Goal: Transaction & Acquisition: Purchase product/service

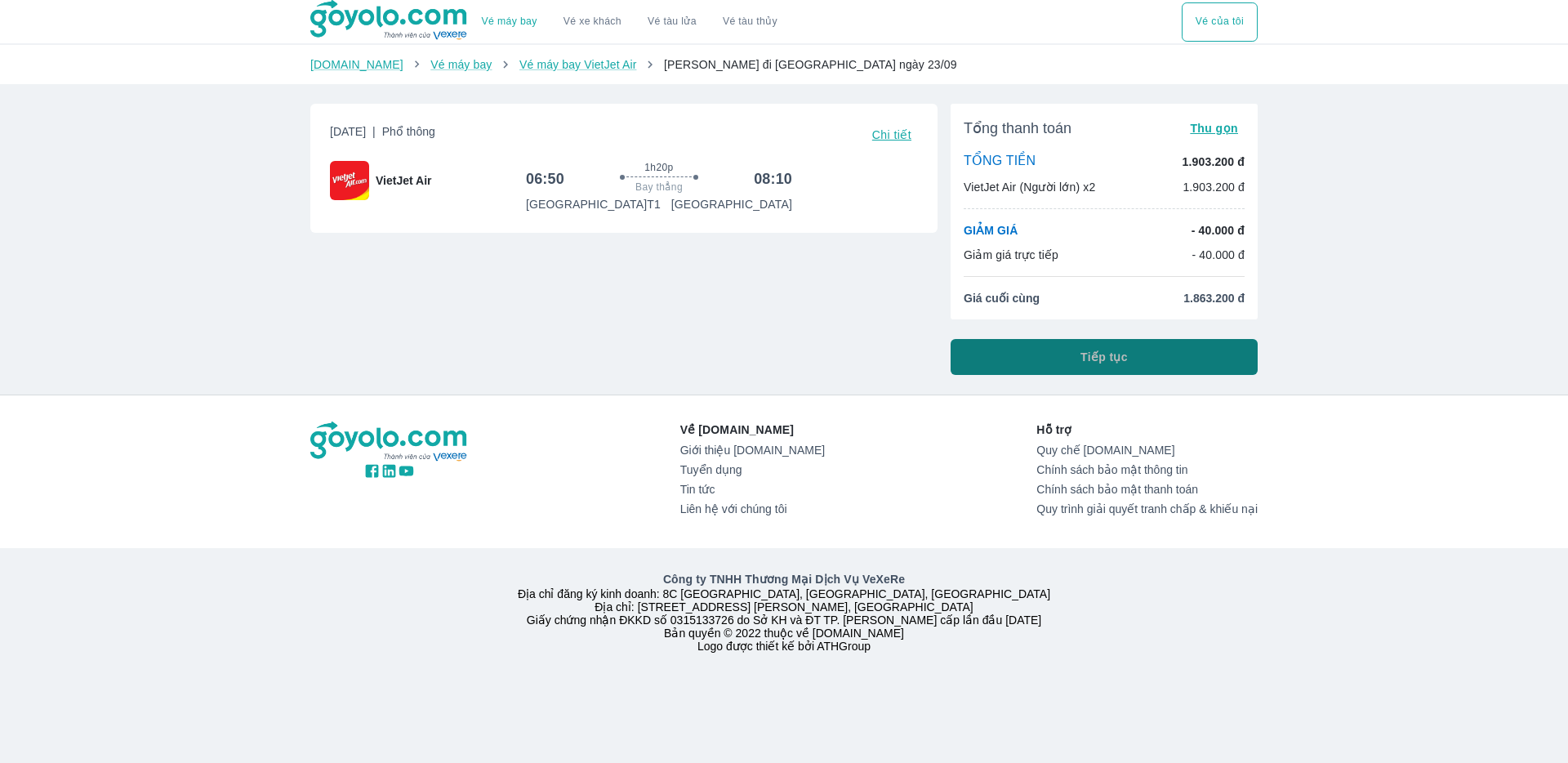
click at [1156, 353] on button "Tiếp tục" at bounding box center [1104, 356] width 307 height 36
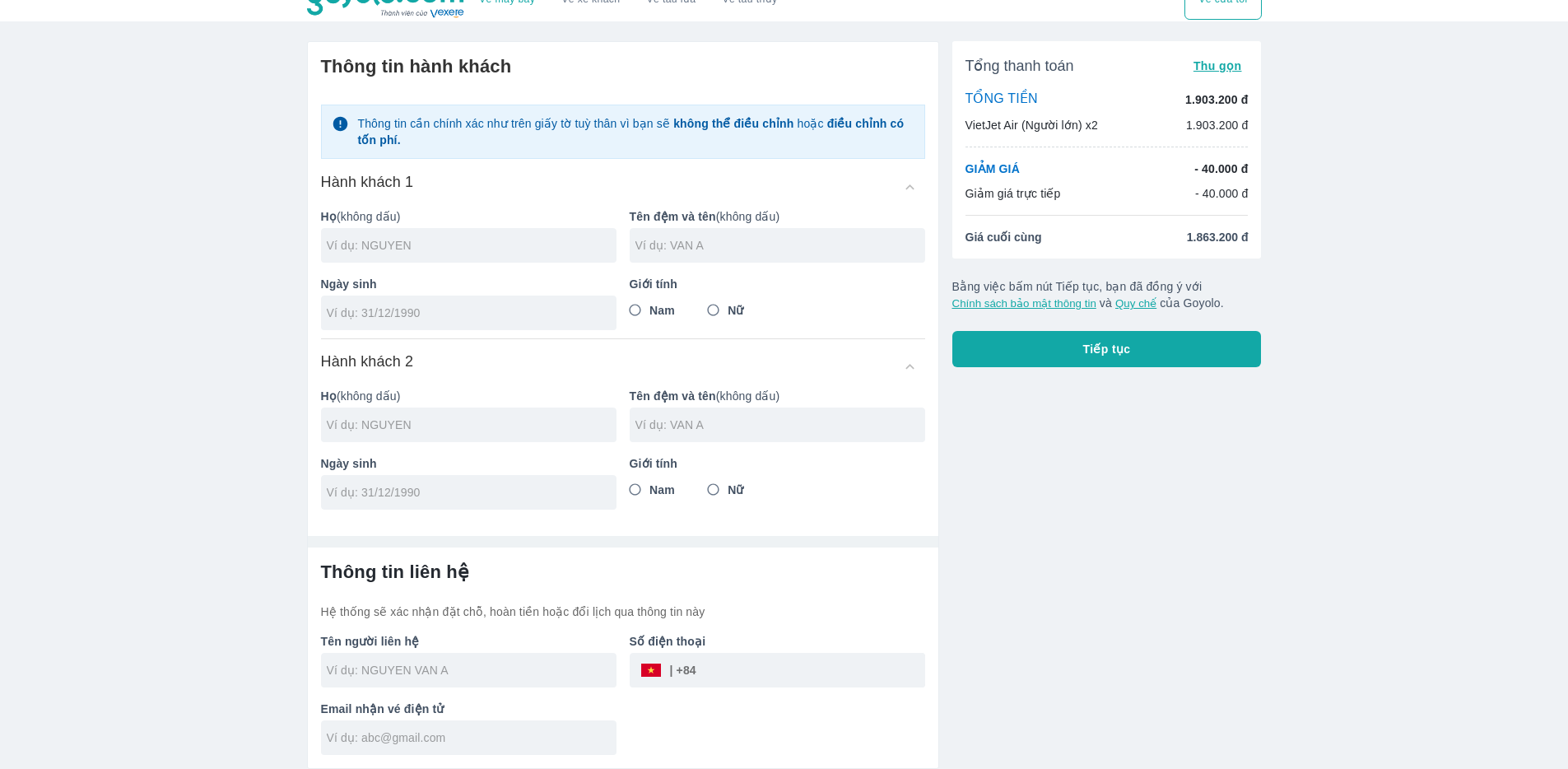
scroll to position [12, 0]
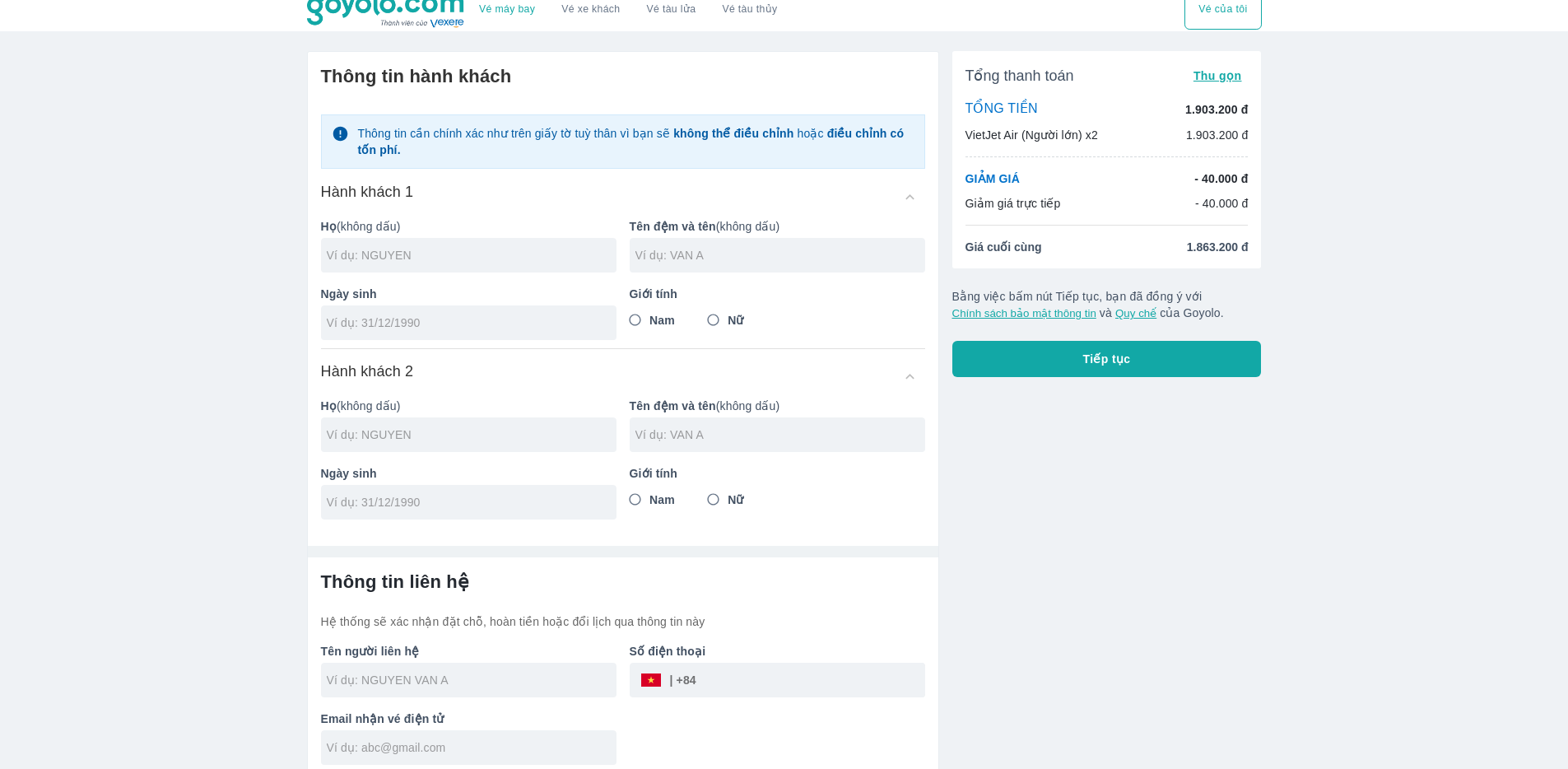
click at [456, 263] on div at bounding box center [469, 255] width 296 height 35
type input "NGUYEN"
click at [702, 262] on input "text" at bounding box center [780, 255] width 290 height 17
type input "V"
type input "THI THAO"
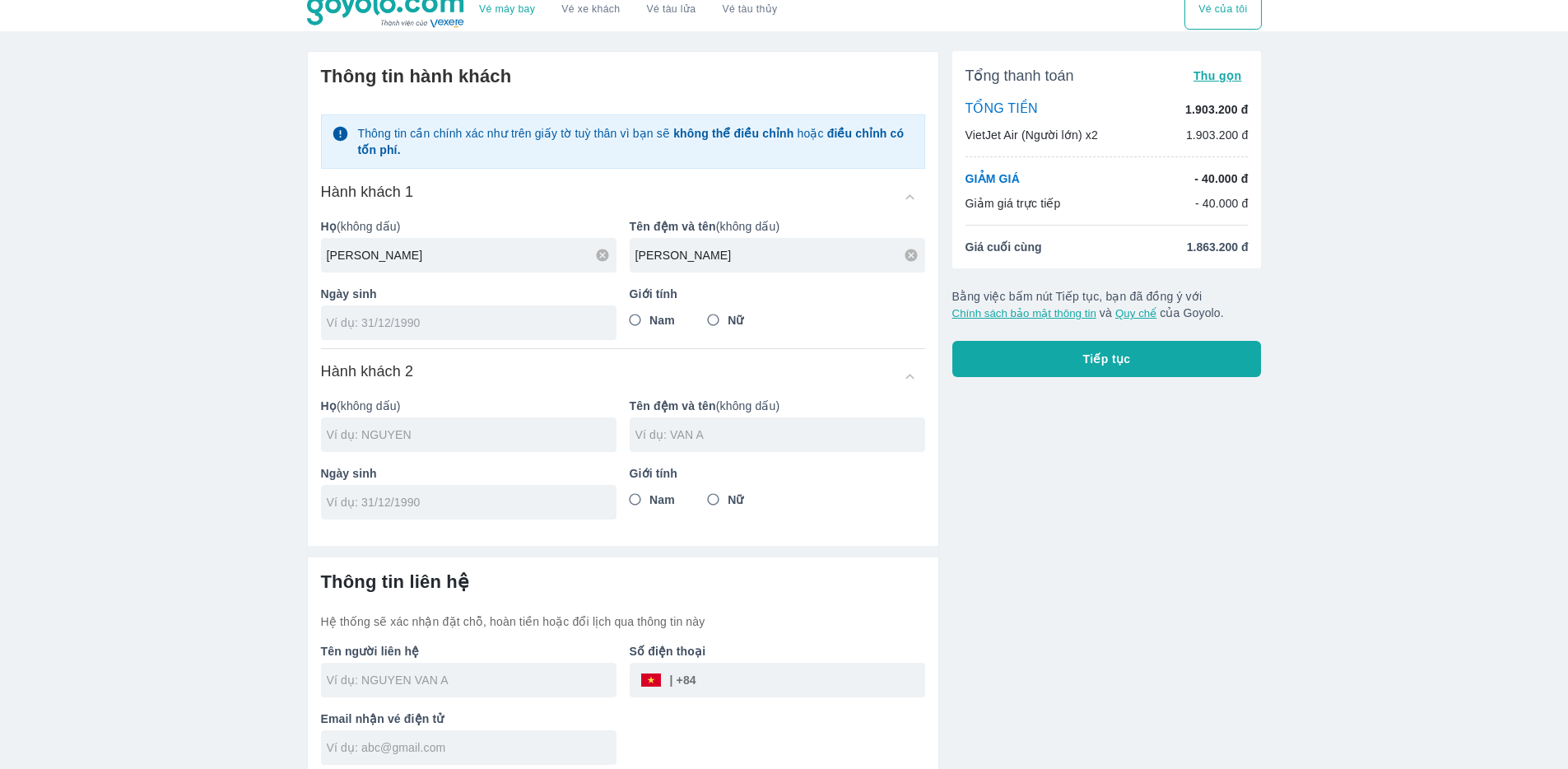
click at [393, 325] on input "tel" at bounding box center [464, 323] width 274 height 17
type input "03/10/1998"
click at [718, 318] on input "Nữ" at bounding box center [713, 320] width 29 height 29
radio input "true"
click at [465, 436] on input "text" at bounding box center [472, 435] width 290 height 17
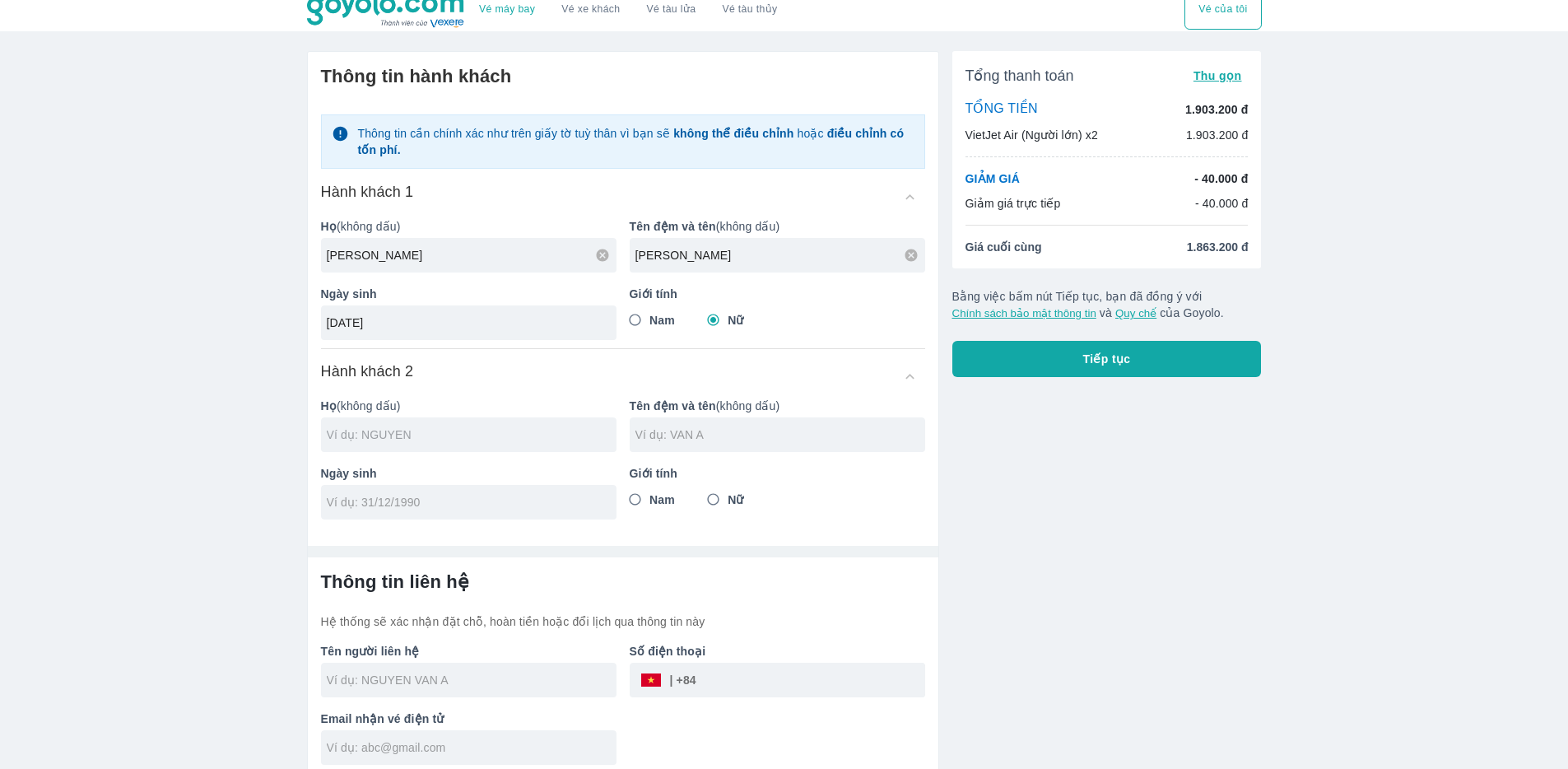
type input "NGUYEN THI THAO"
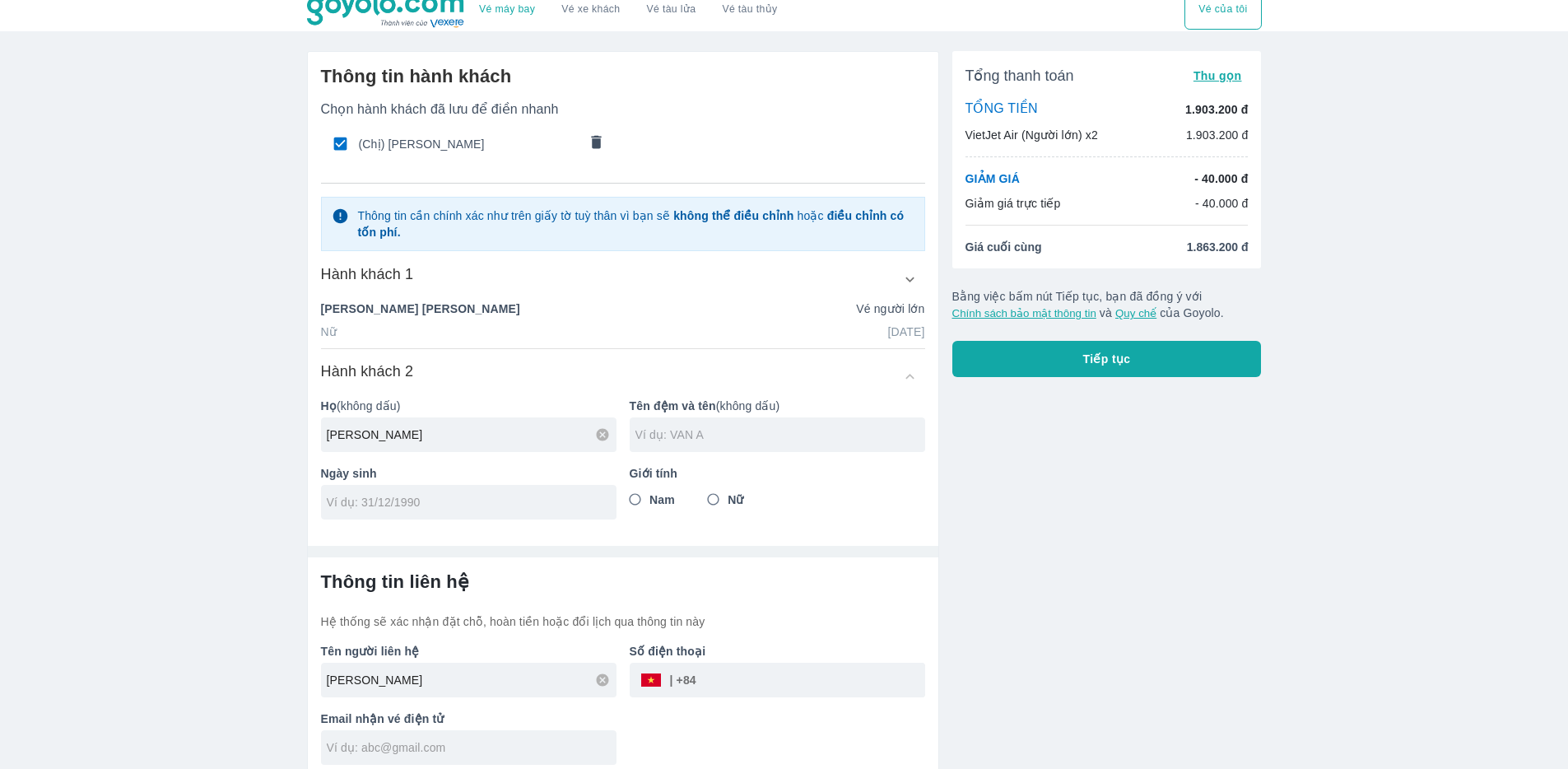
type input "NGUYEN"
click at [710, 440] on input "text" at bounding box center [780, 435] width 290 height 17
type input "VAN HOA"
click at [433, 505] on input "tel" at bounding box center [464, 502] width 274 height 17
type input "16/06/1998"
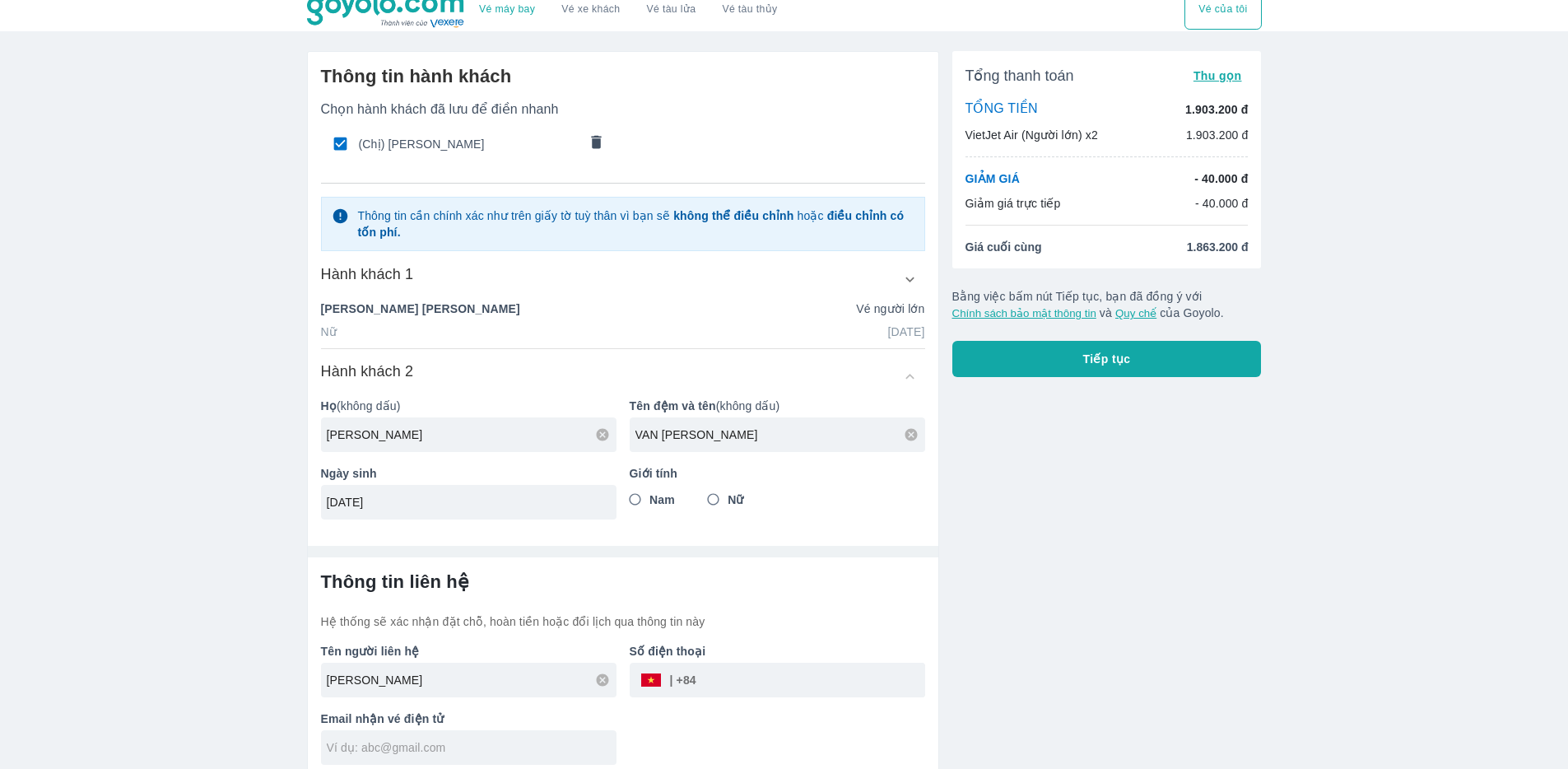
click at [634, 500] on input "Nam" at bounding box center [635, 499] width 29 height 29
radio input "true"
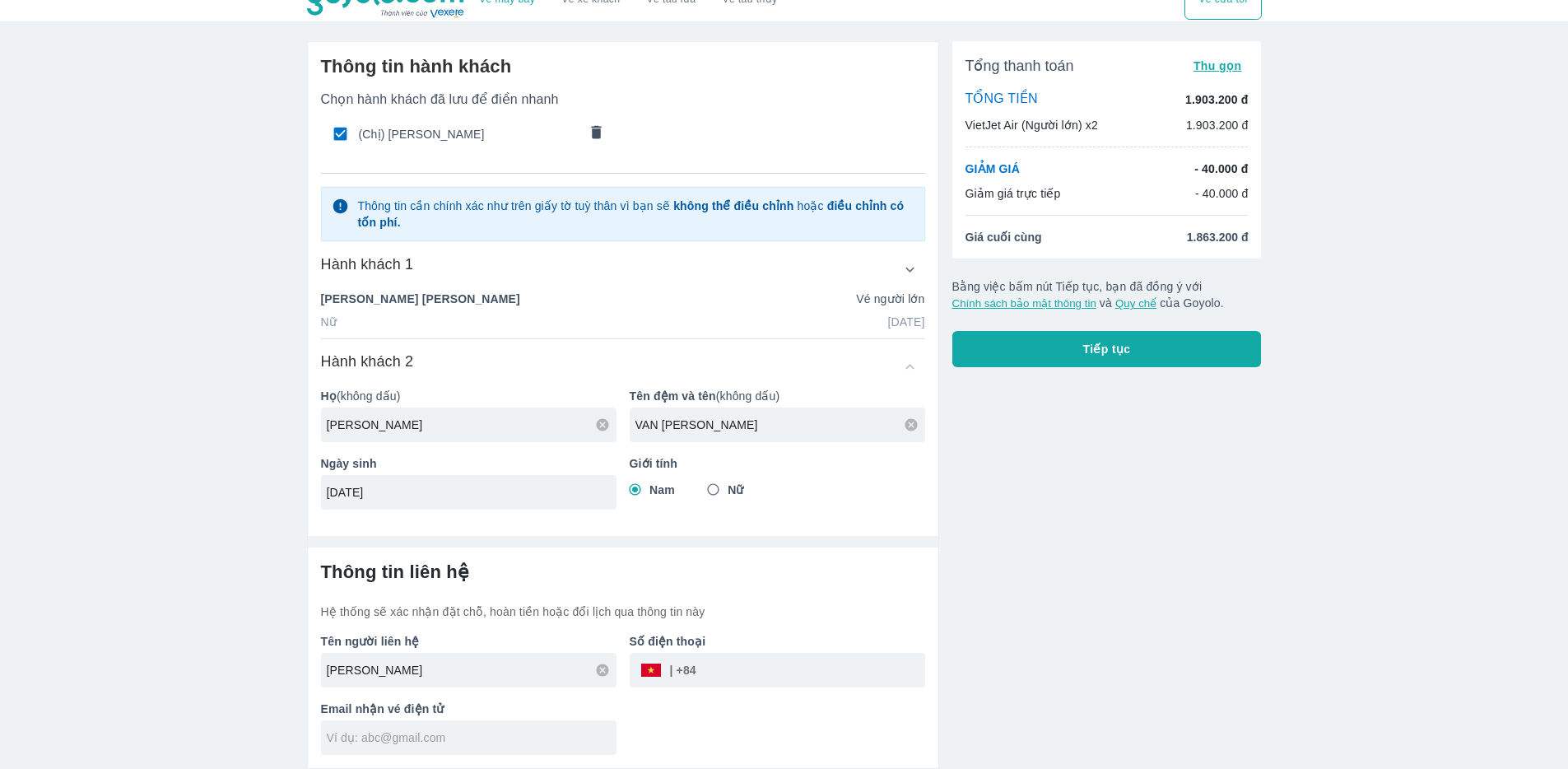
click at [745, 657] on input "tel" at bounding box center [811, 669] width 229 height 39
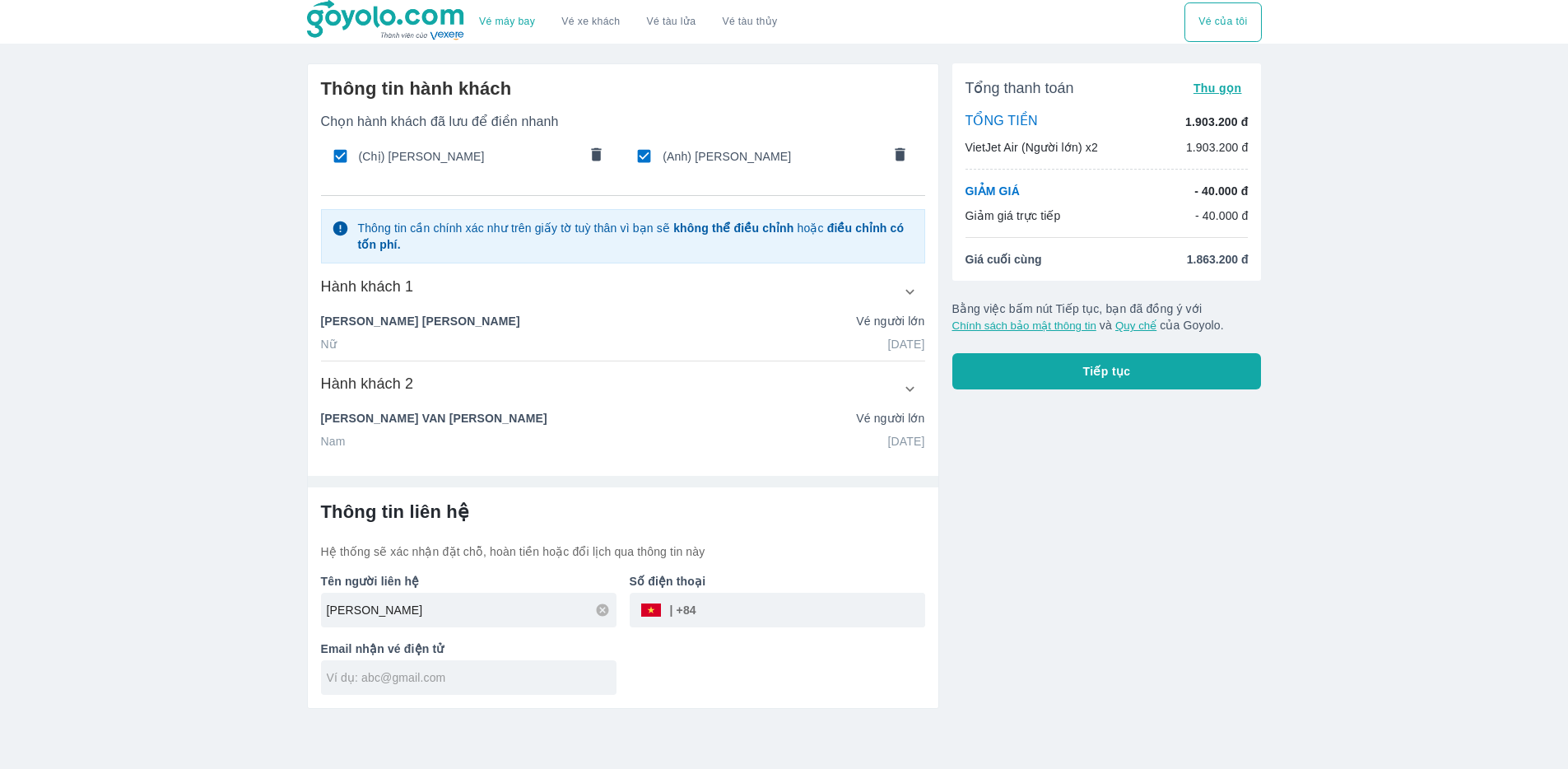
scroll to position [0, 0]
type input "928031098"
click at [736, 666] on div "Tên người liên hệ NGUYEN THI THAO Số điện thoại ​ 928031098 Email nhận vé điện …" at bounding box center [622, 627] width 618 height 135
click at [475, 673] on input "text" at bounding box center [477, 677] width 290 height 17
type input "n"
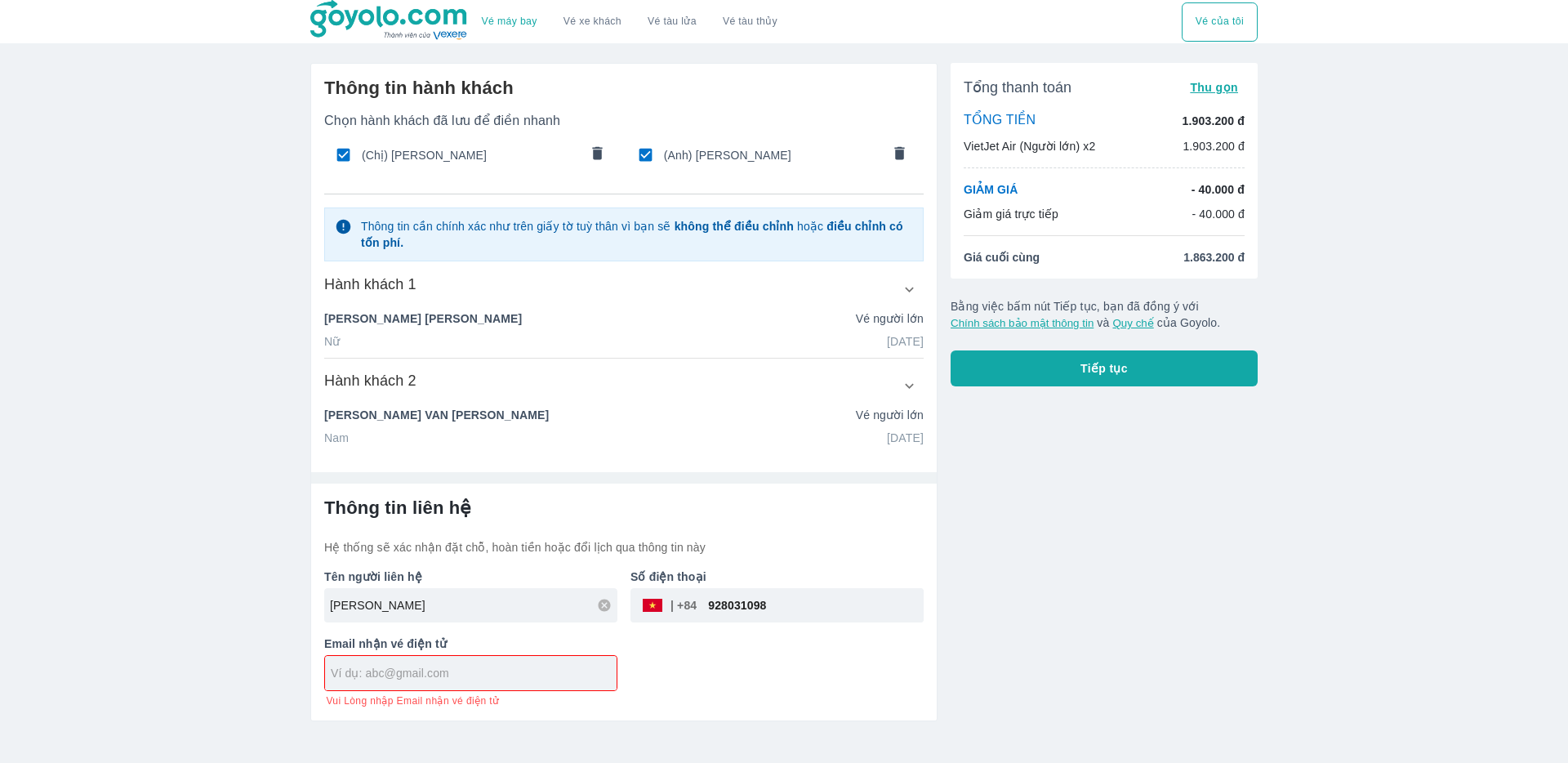
paste input "ellienguyen310@gmail.com"
type input "ellienguyen310@gmail.com"
click at [872, 646] on div "Tên người liên hệ NGUYEN THI THAO Số điện thoại ​ 928031098 Email nhận vé điện …" at bounding box center [617, 631] width 613 height 152
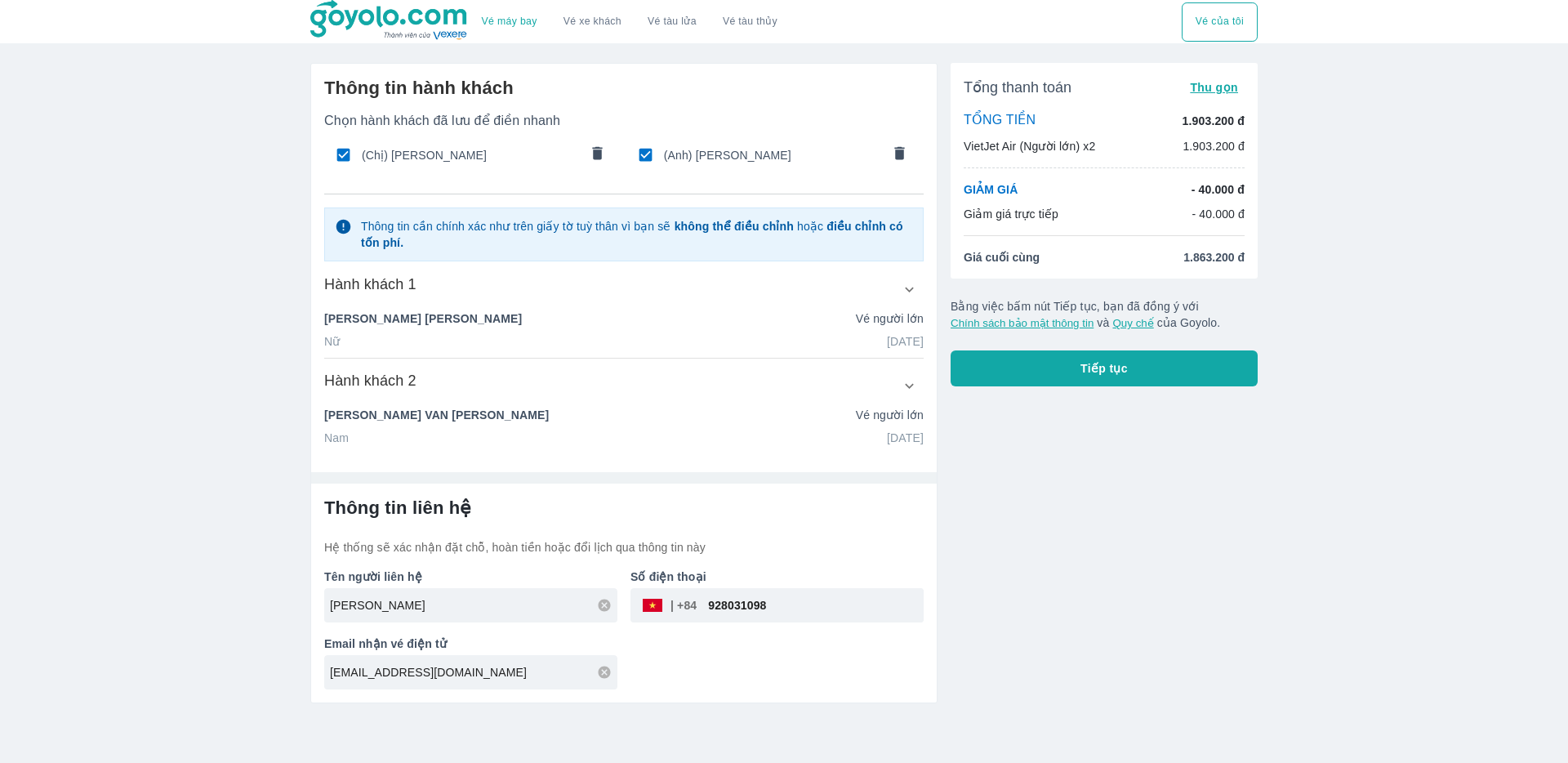
click at [1127, 369] on button "Tiếp tục" at bounding box center [1104, 368] width 307 height 36
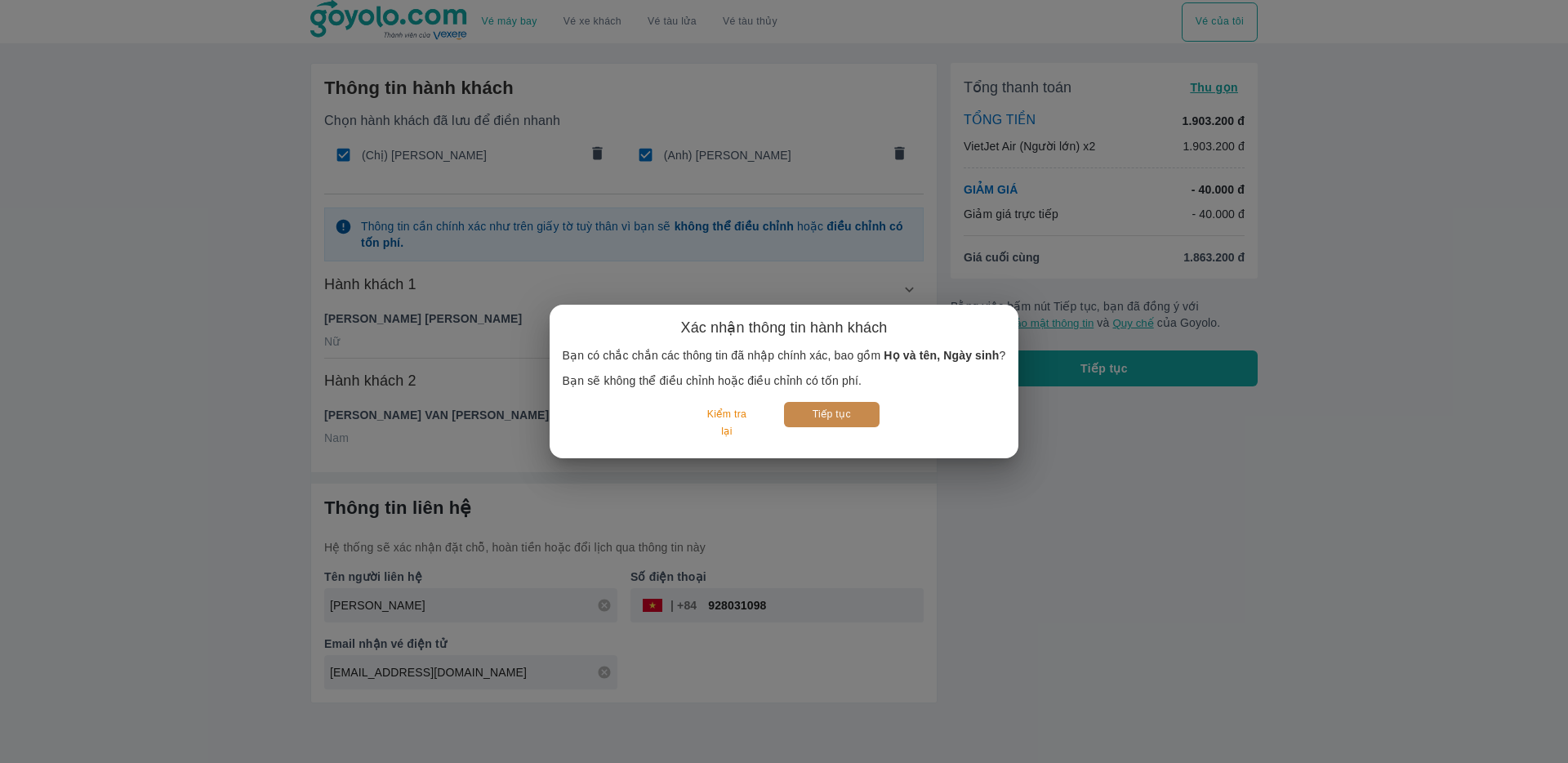
click at [820, 418] on button "Tiếp tục" at bounding box center [831, 414] width 96 height 25
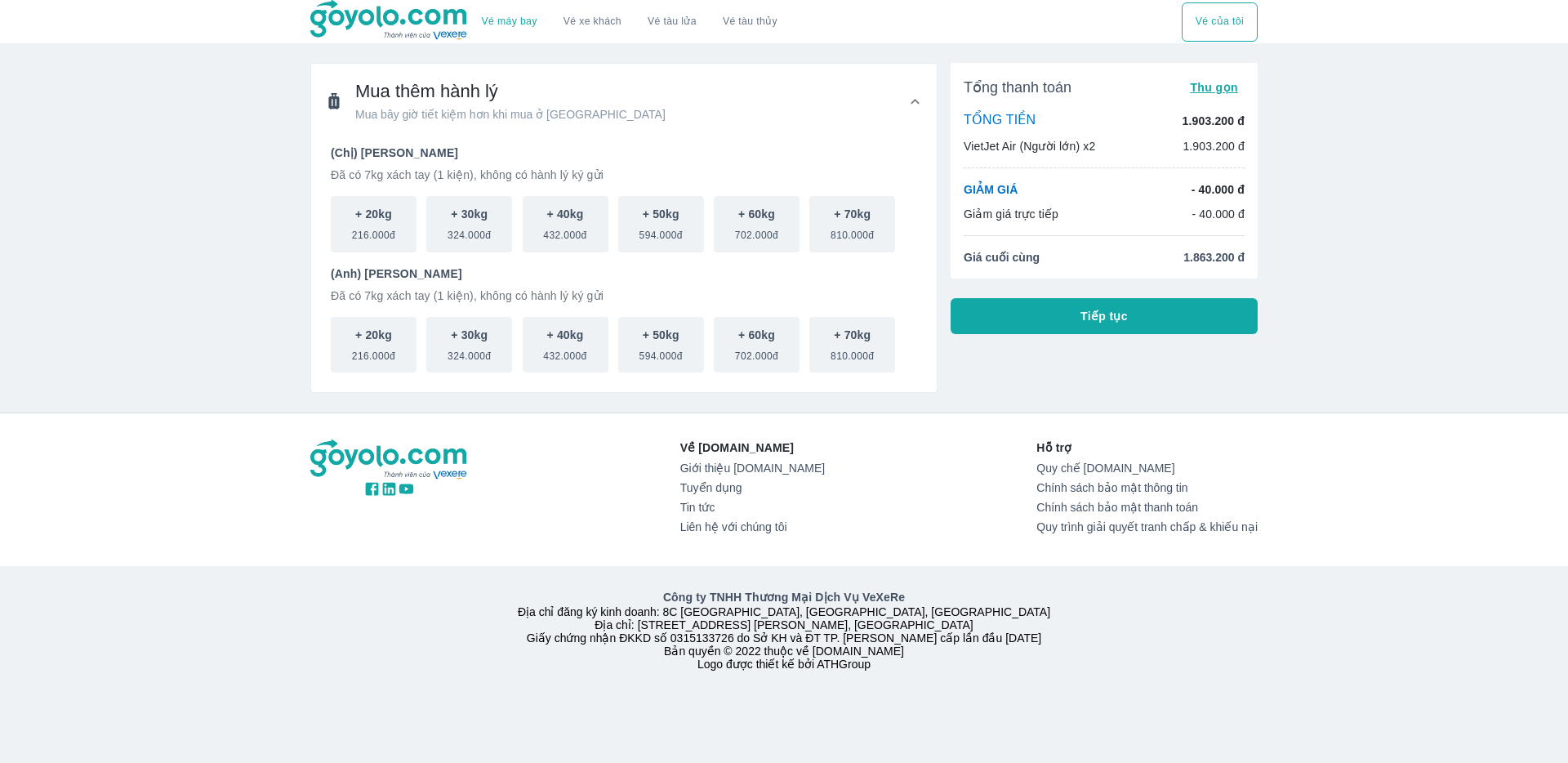
click at [1131, 323] on button "Tiếp tục" at bounding box center [1104, 315] width 307 height 36
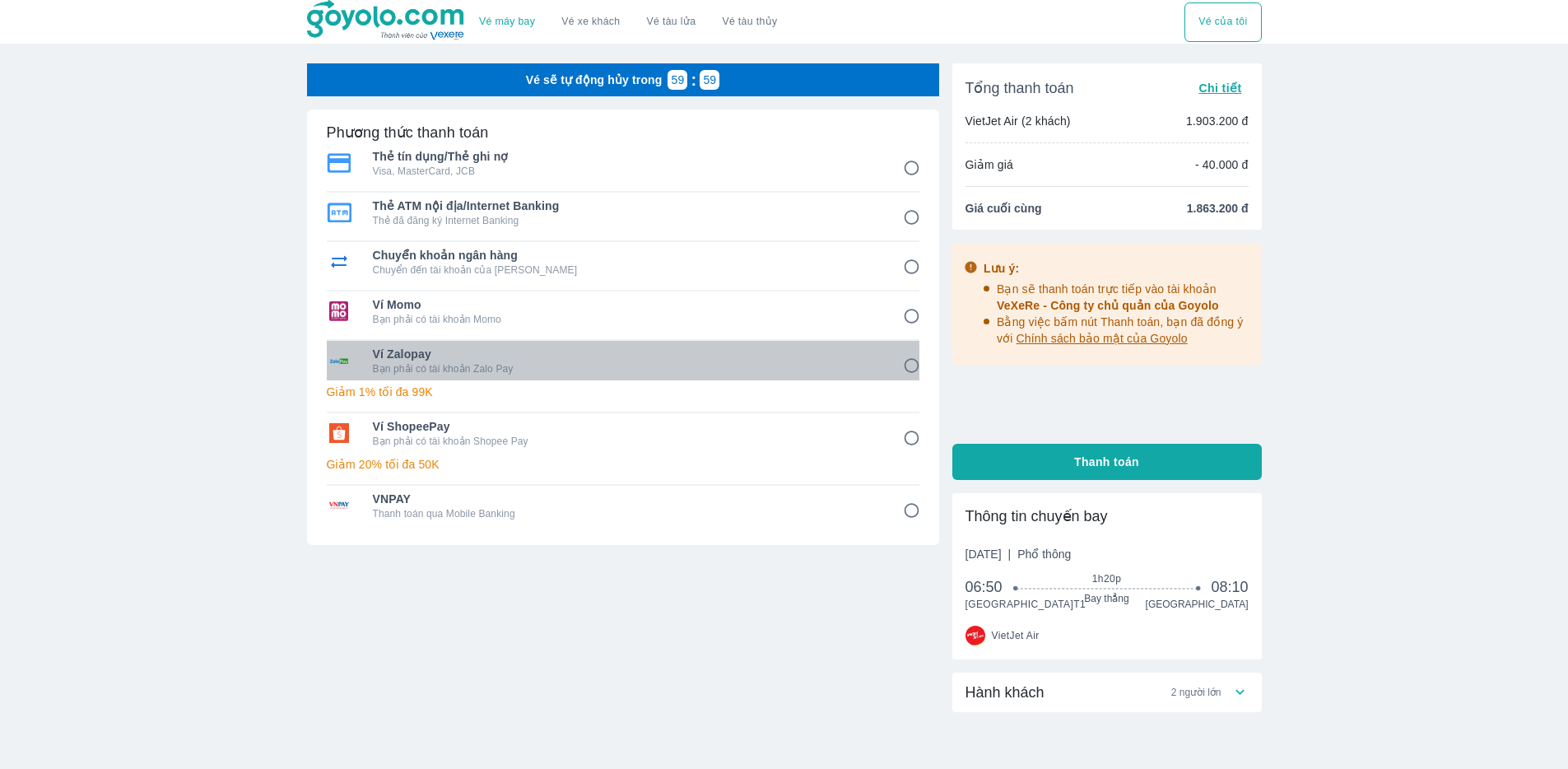
click at [588, 376] on div "Ví Zalopay Bạn phải có tài khoản Zalo Pay" at bounding box center [623, 360] width 593 height 39
radio input "true"
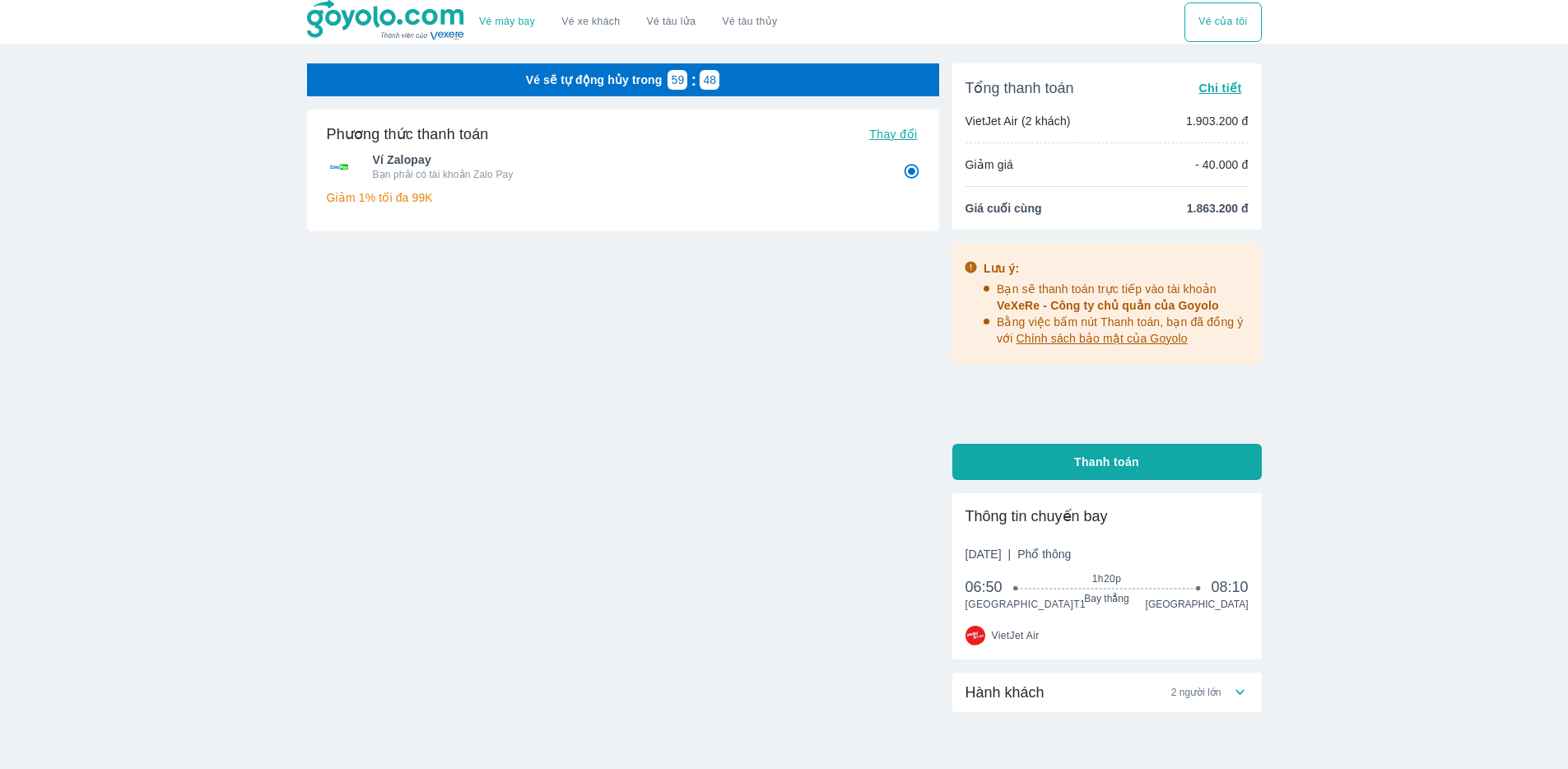
click at [379, 198] on p "Giảm 1% tối đa 99K" at bounding box center [623, 197] width 593 height 17
click at [1226, 91] on span "Chi tiết" at bounding box center [1220, 88] width 43 height 13
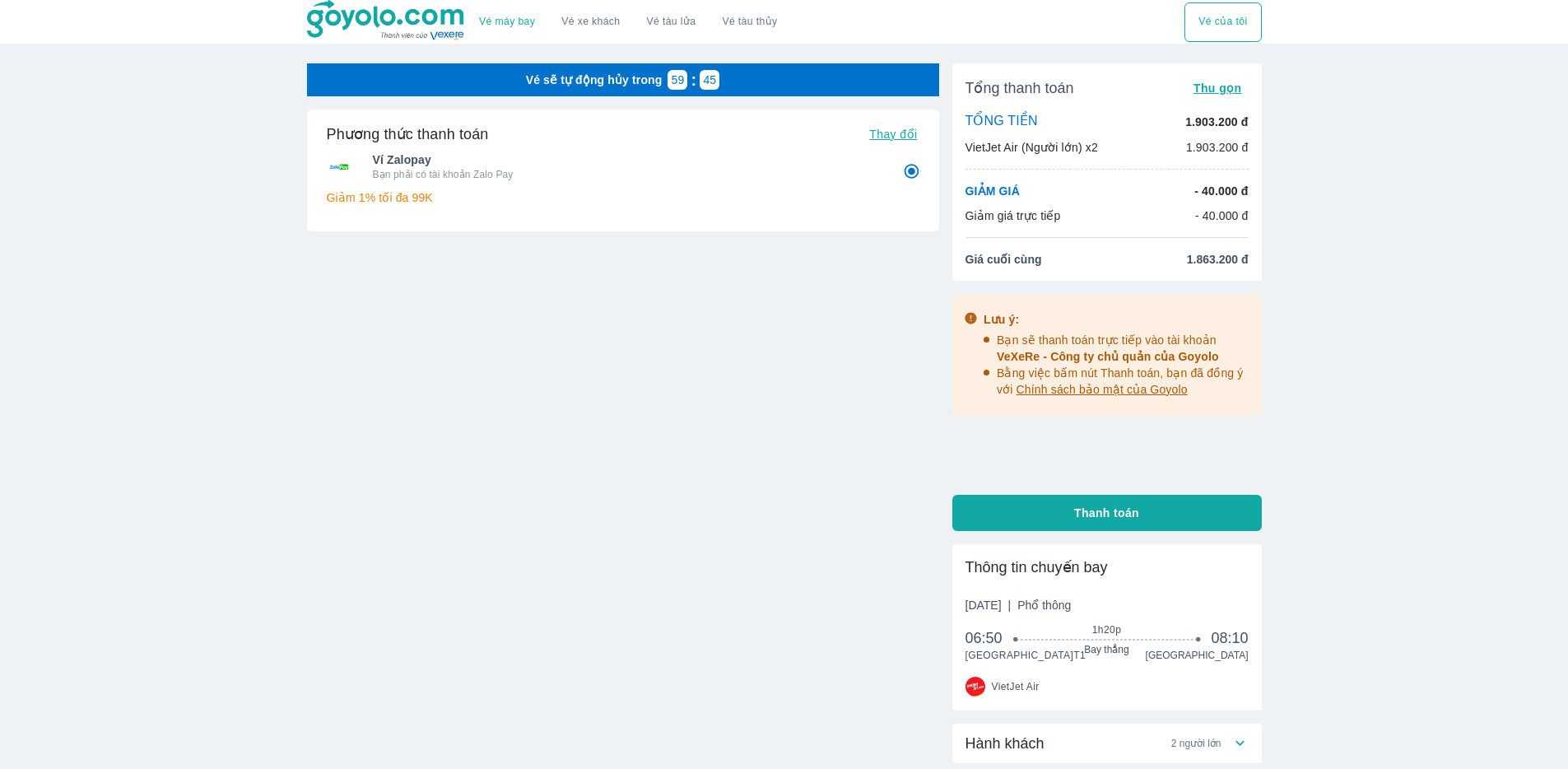
click at [1226, 91] on span "Thu gọn" at bounding box center [1217, 88] width 49 height 13
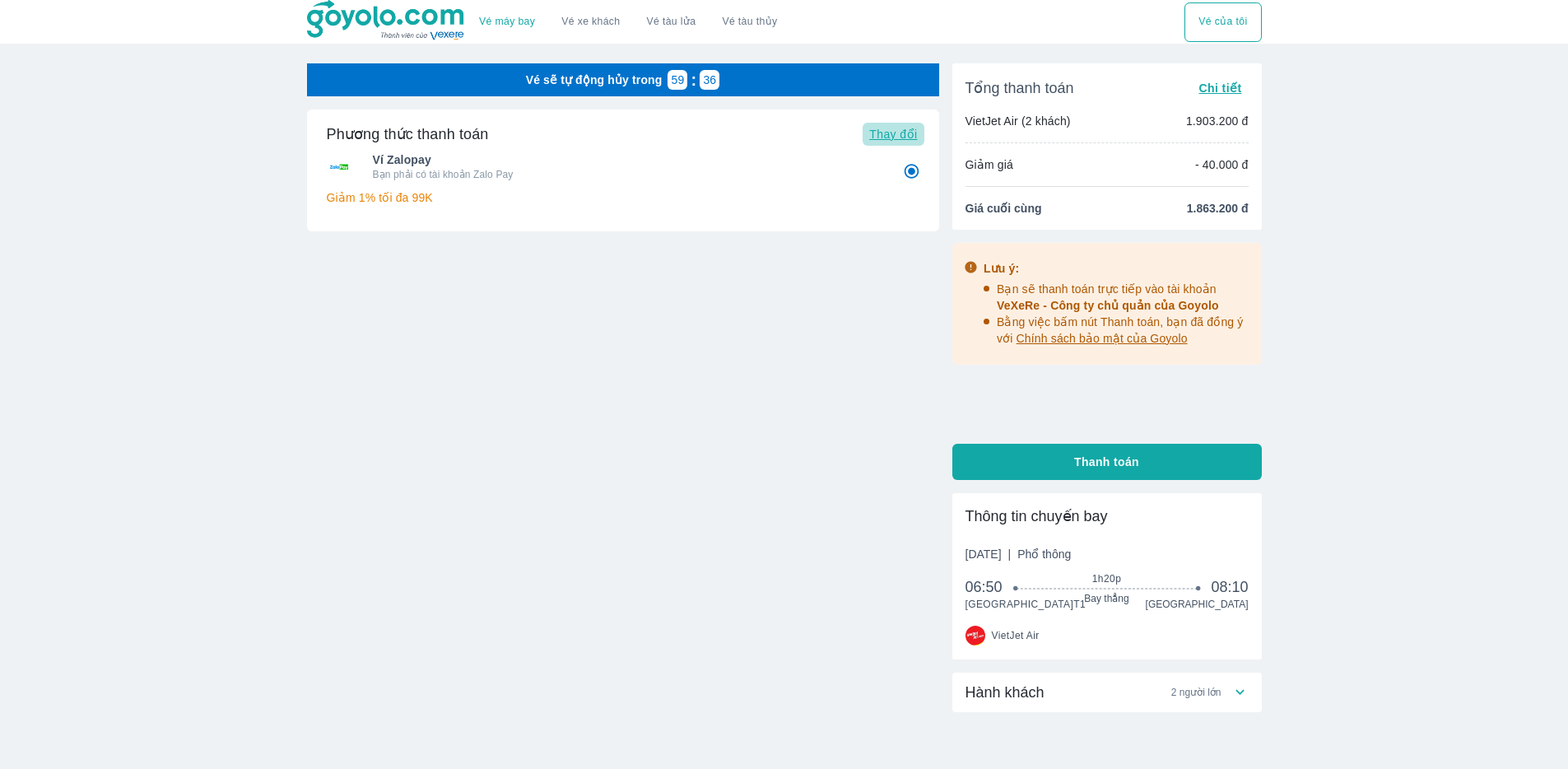
click at [907, 136] on span "Thay đổi" at bounding box center [893, 134] width 48 height 13
radio input "false"
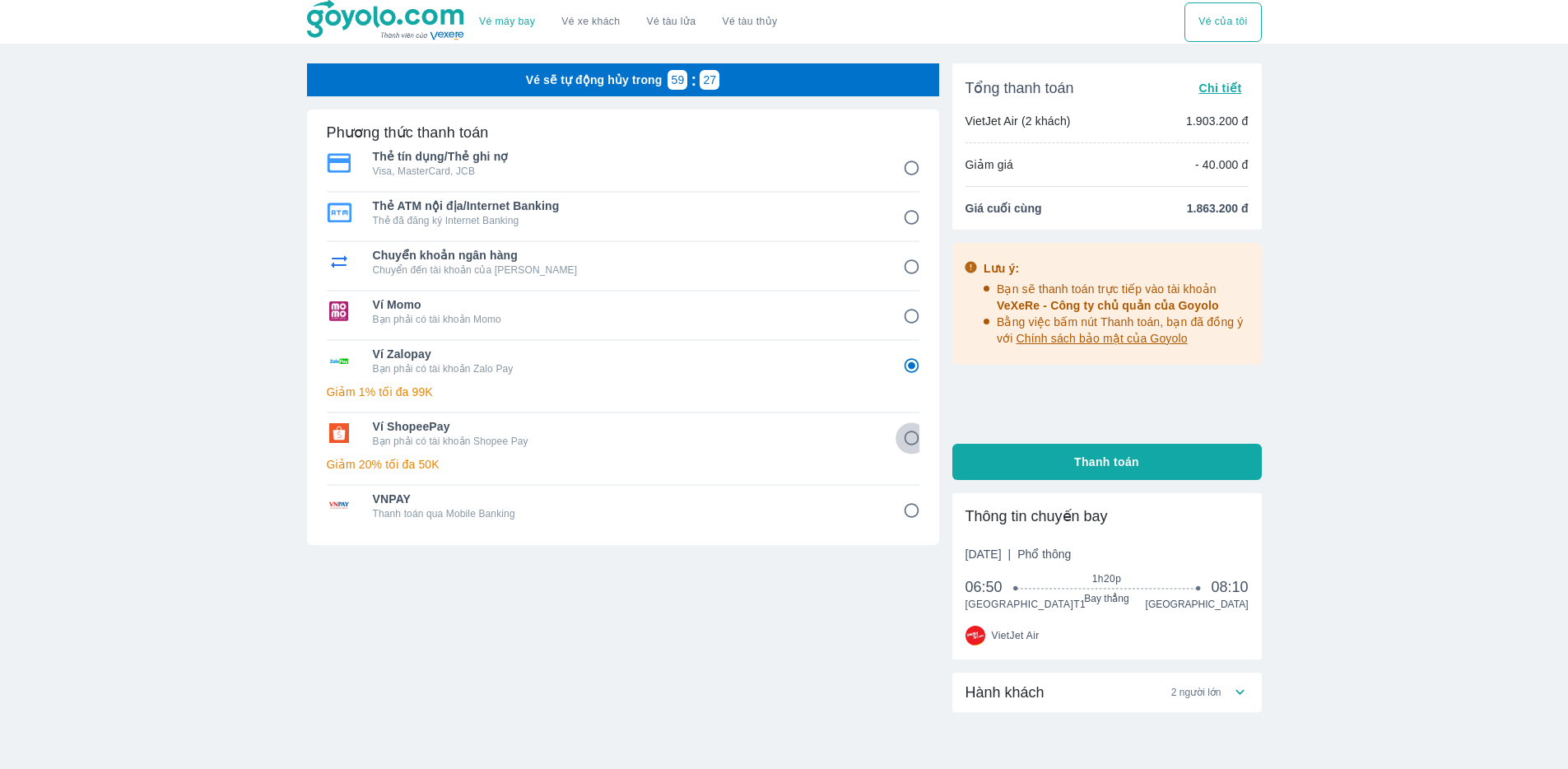
click at [913, 438] on input "6" at bounding box center [912, 438] width 32 height 32
radio input "false"
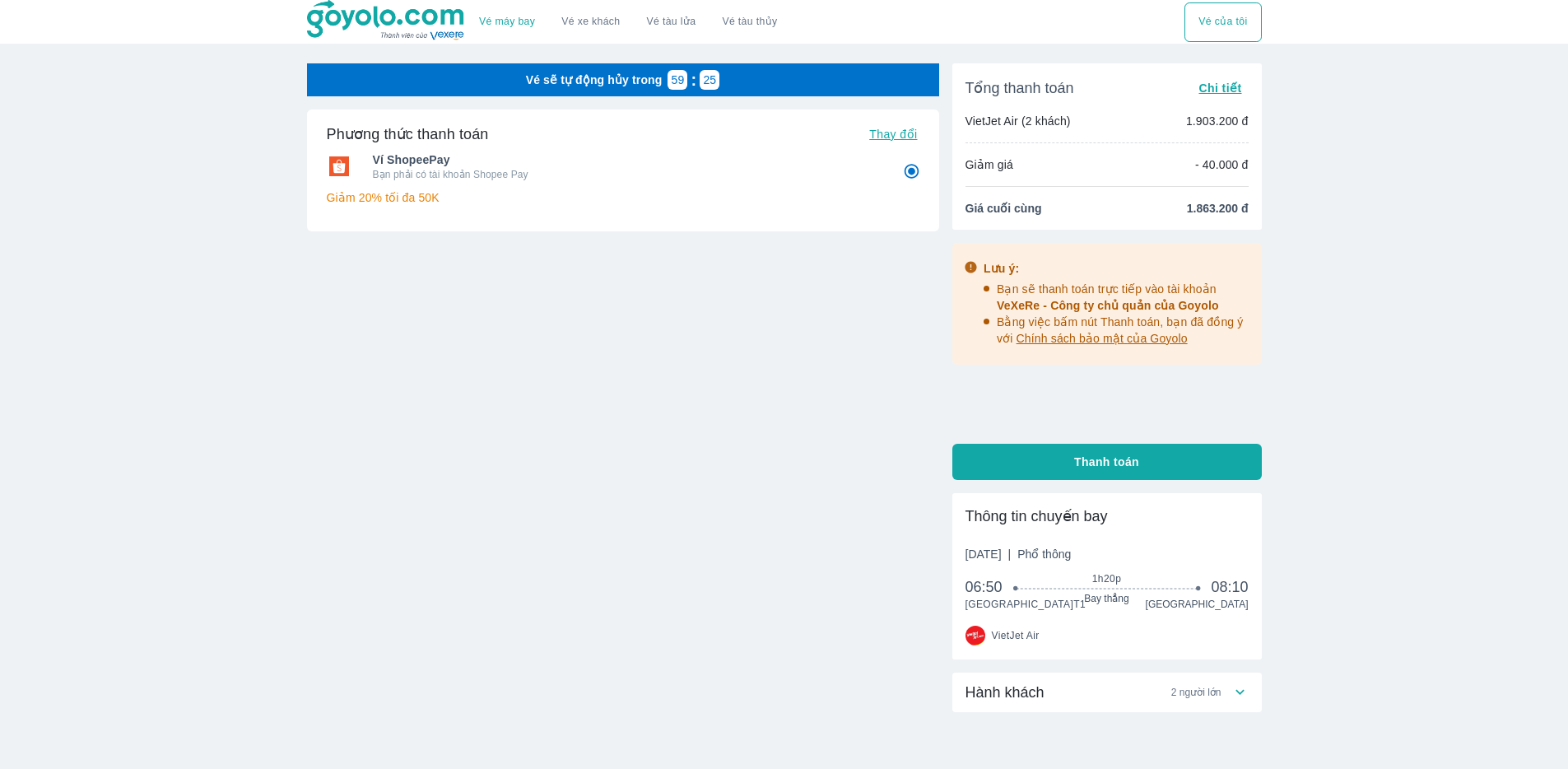
click at [912, 131] on span "Thay đổi" at bounding box center [893, 134] width 48 height 13
radio input "true"
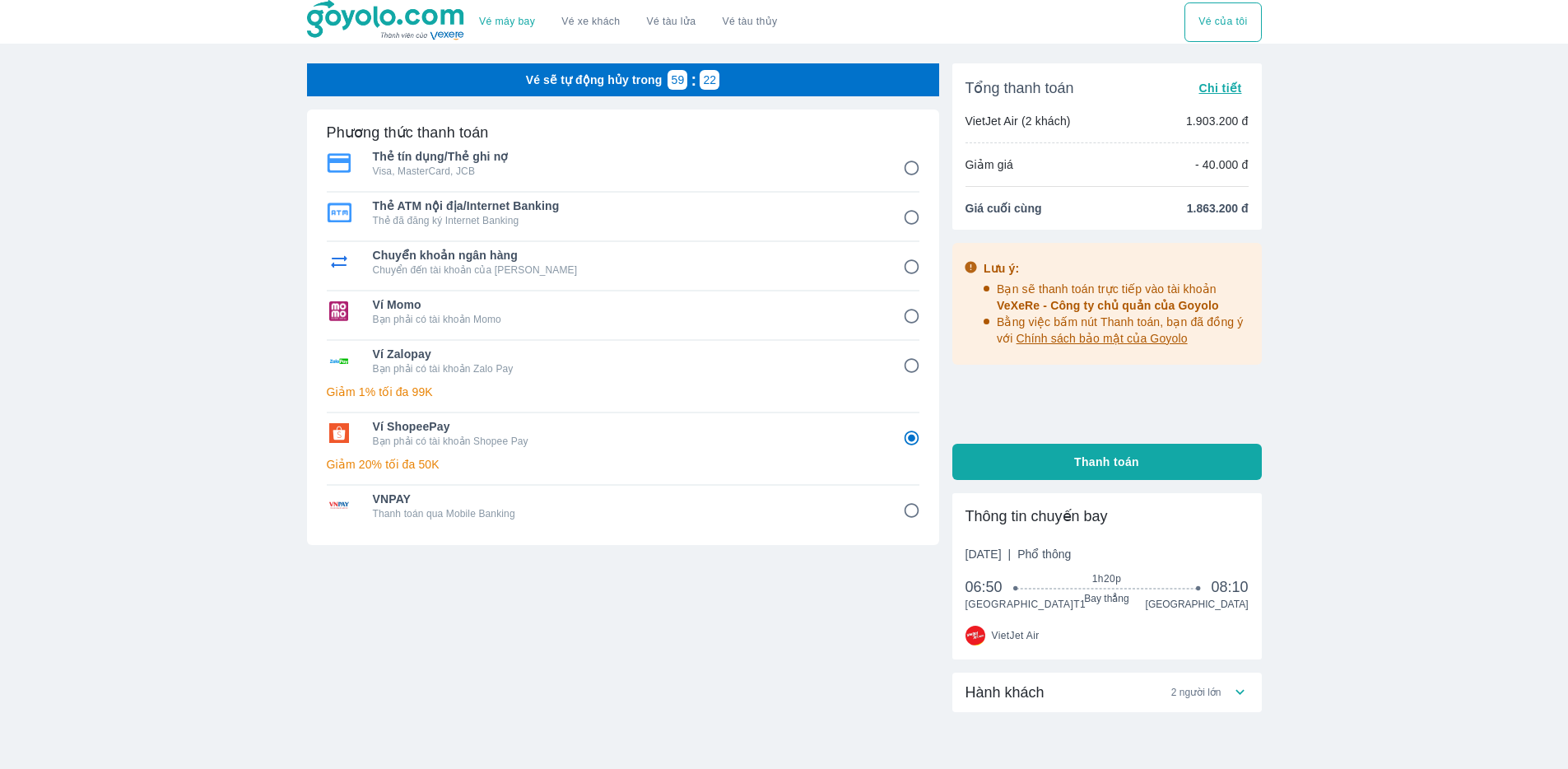
click at [535, 164] on p "Visa, MasterCard, JCB" at bounding box center [626, 171] width 507 height 13
radio input "true"
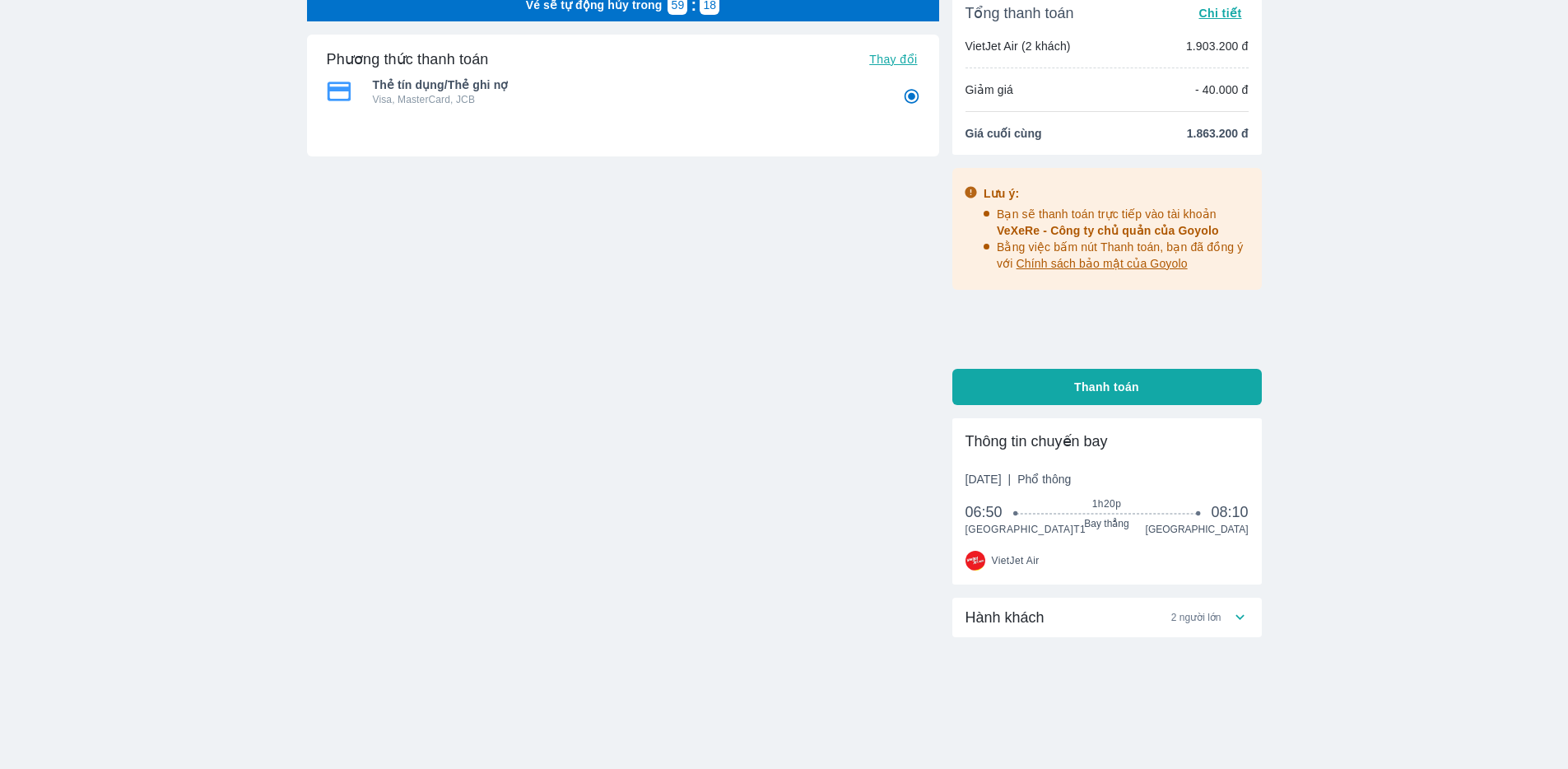
scroll to position [78, 0]
click at [1204, 624] on span "2 người lớn" at bounding box center [1196, 617] width 50 height 13
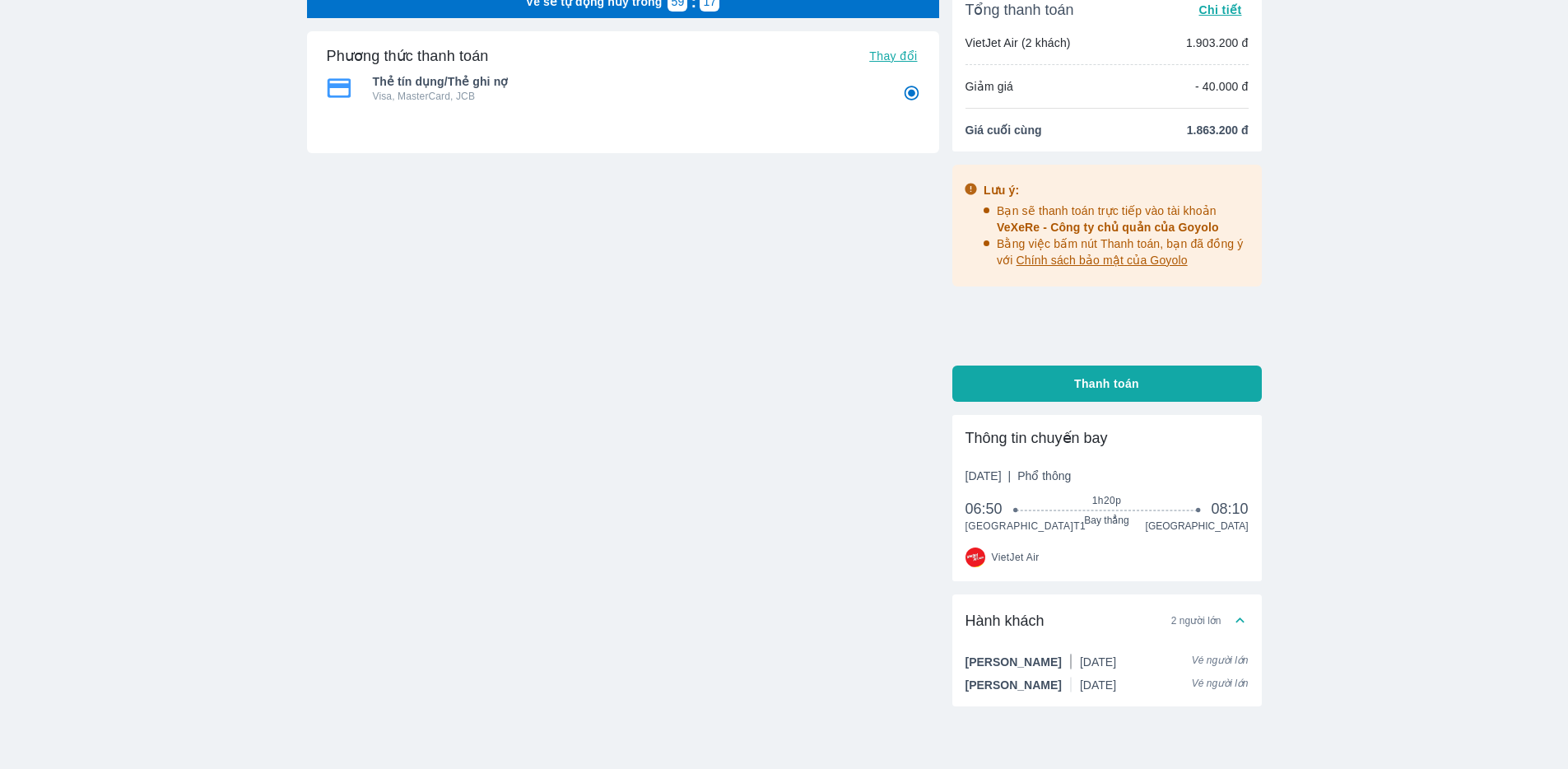
click at [1204, 627] on span "2 người lớn" at bounding box center [1196, 620] width 50 height 13
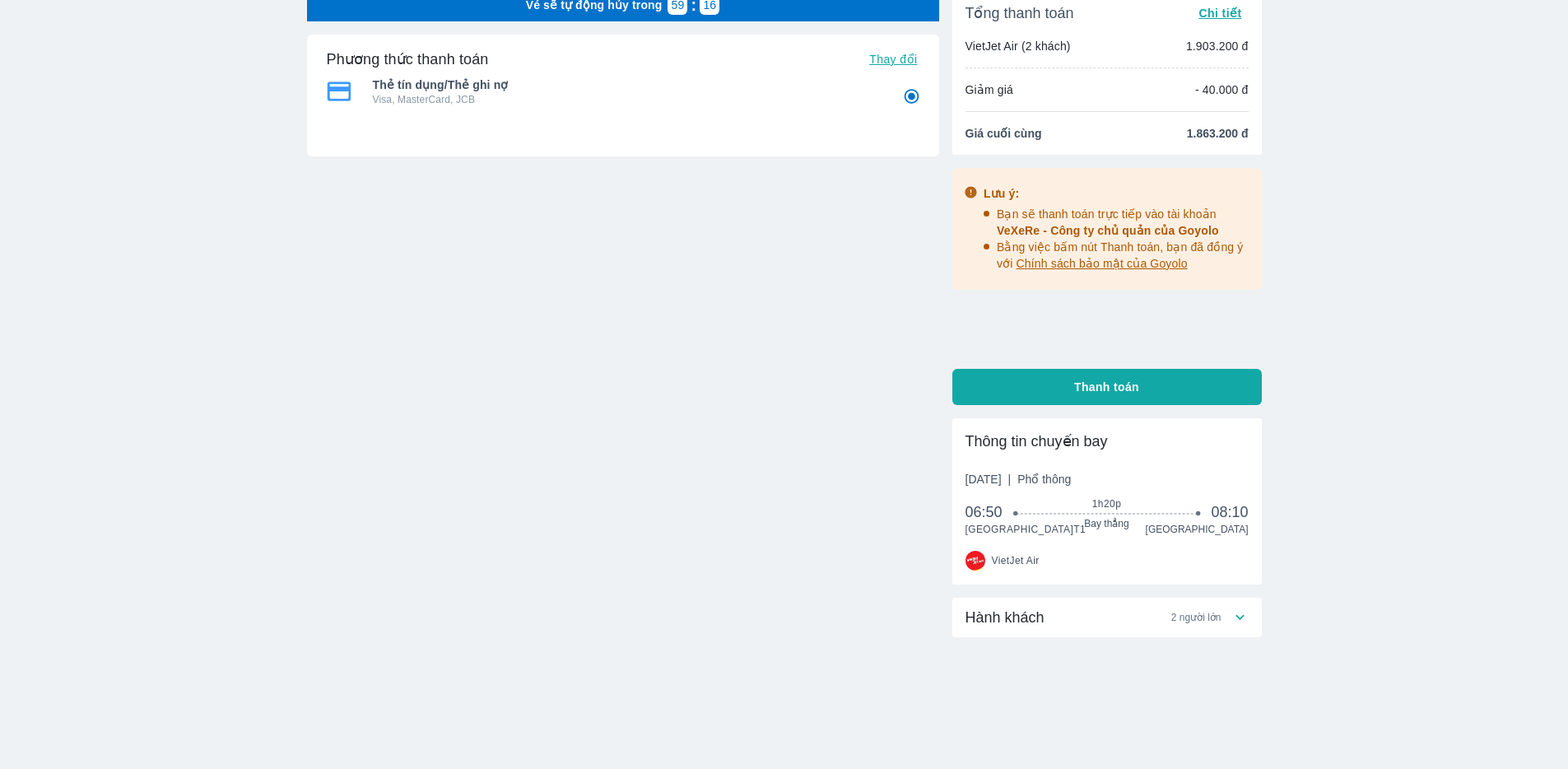
scroll to position [0, 0]
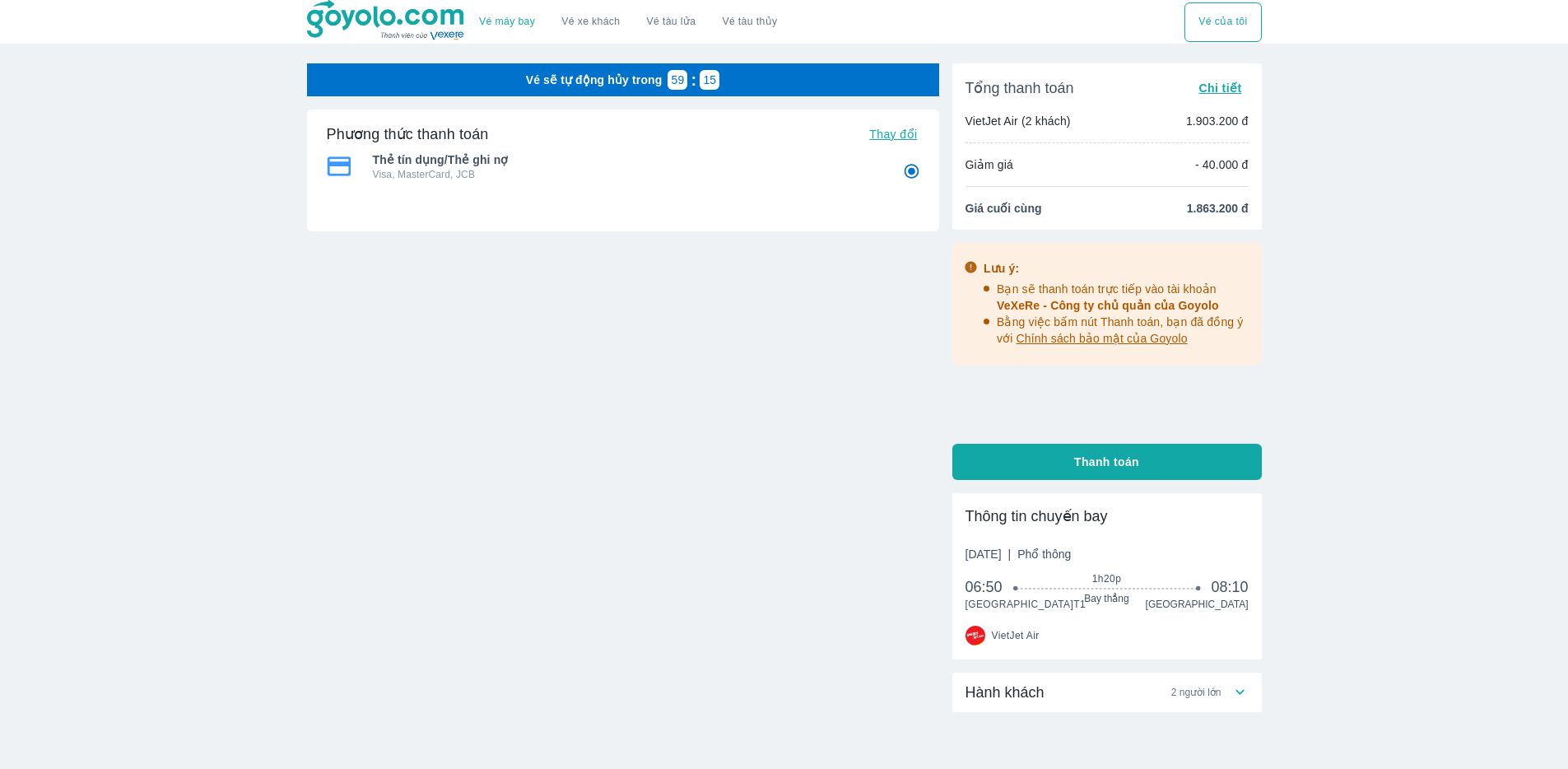
click at [905, 131] on span "Thay đổi" at bounding box center [893, 134] width 48 height 13
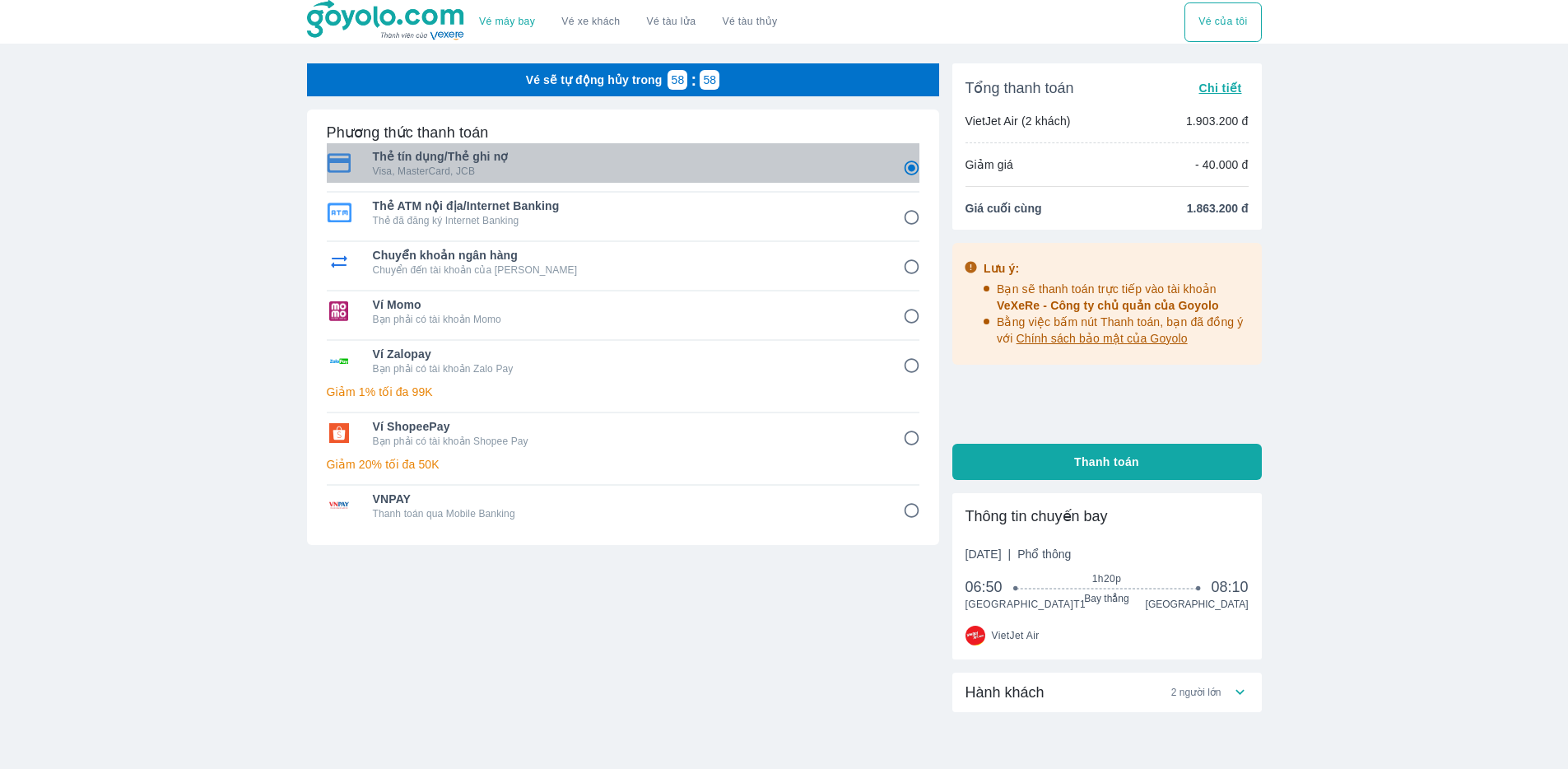
click at [586, 164] on p "Visa, MasterCard, JCB" at bounding box center [626, 171] width 507 height 13
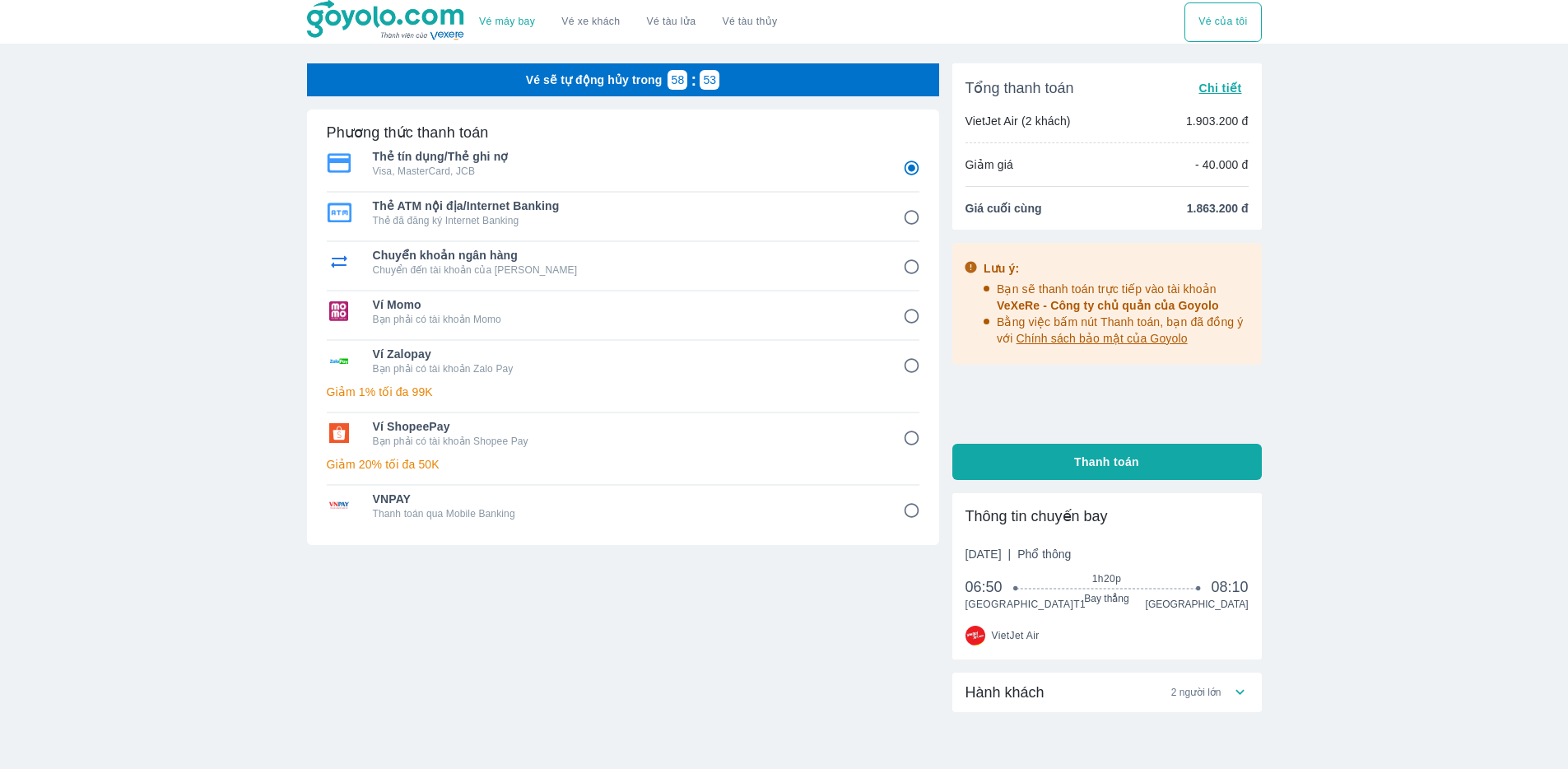
click at [1152, 469] on button "Thanh toán" at bounding box center [1107, 461] width 309 height 36
radio input "false"
